Goal: Task Accomplishment & Management: Manage account settings

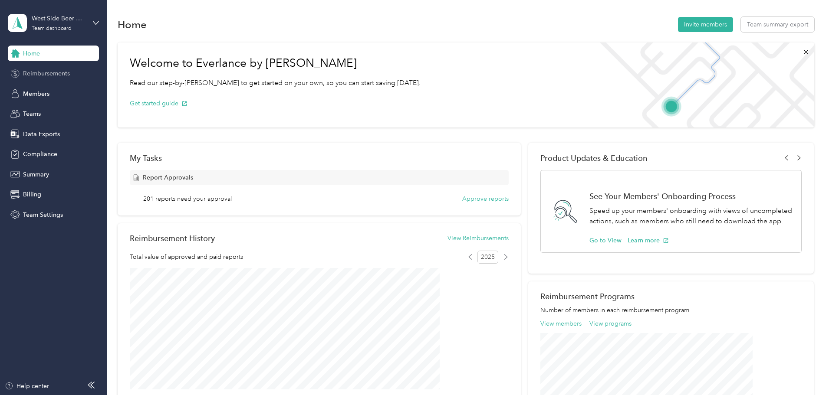
click at [48, 76] on span "Reimbursements" at bounding box center [46, 73] width 47 height 9
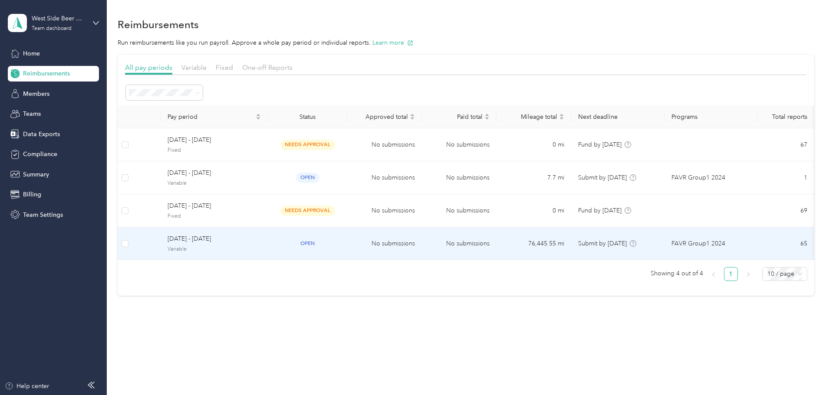
click at [261, 239] on span "[DATE] - [DATE]" at bounding box center [214, 239] width 93 height 10
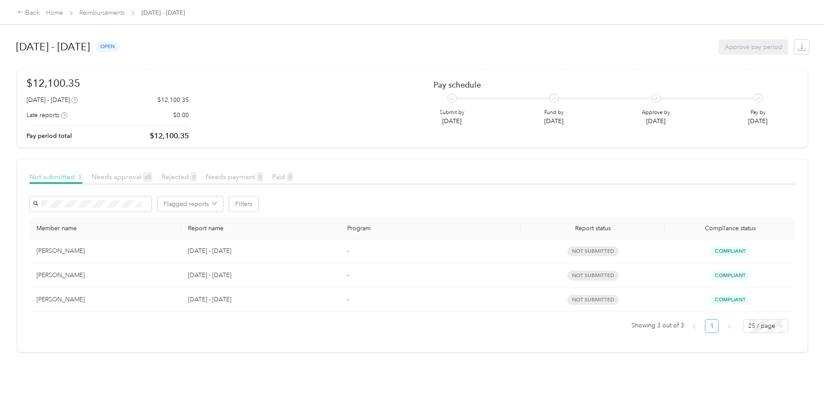
click at [82, 177] on span "Not submitted 3" at bounding box center [56, 177] width 53 height 8
click at [152, 179] on span "Needs approval 65" at bounding box center [122, 177] width 61 height 8
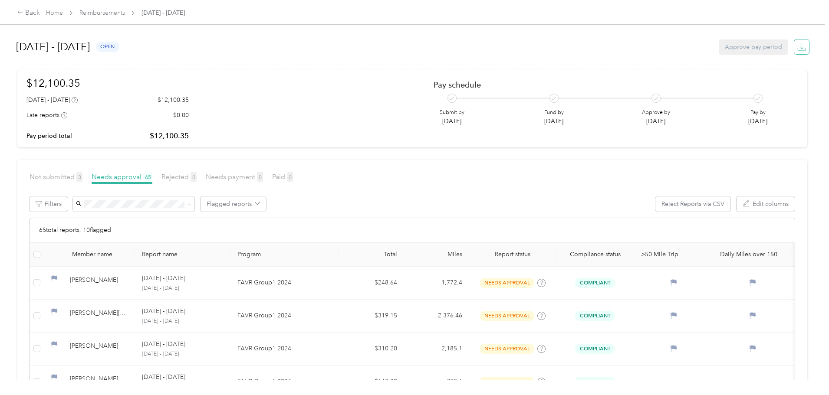
click at [797, 49] on icon "button" at bounding box center [801, 47] width 9 height 9
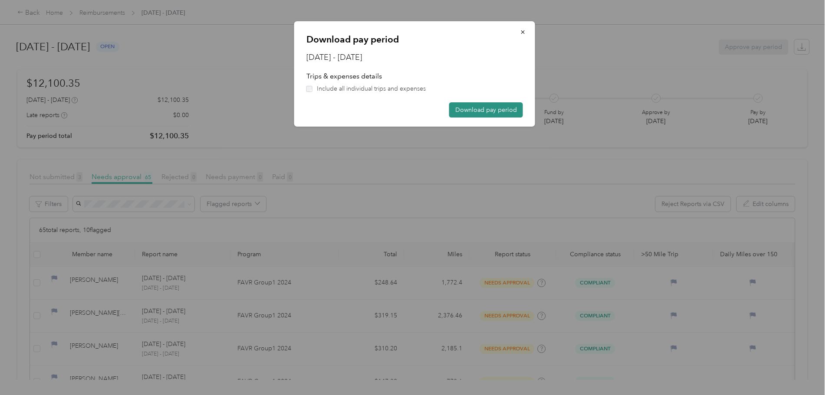
click at [480, 110] on button "Download pay period" at bounding box center [486, 109] width 74 height 15
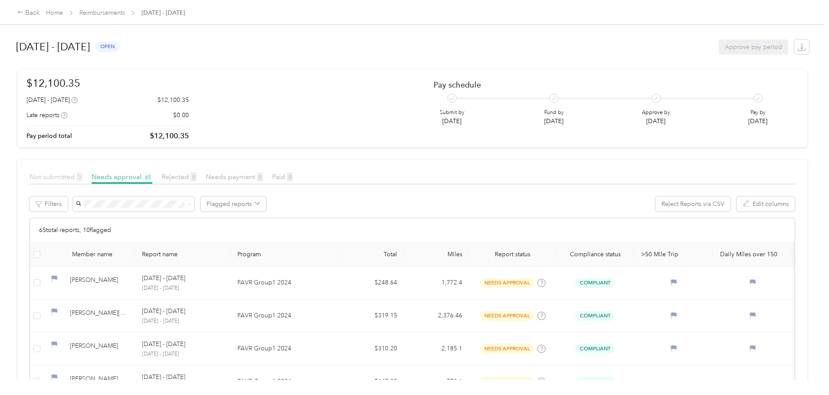
click at [82, 179] on span "Not submitted 3" at bounding box center [56, 177] width 53 height 8
